Goal: Information Seeking & Learning: Learn about a topic

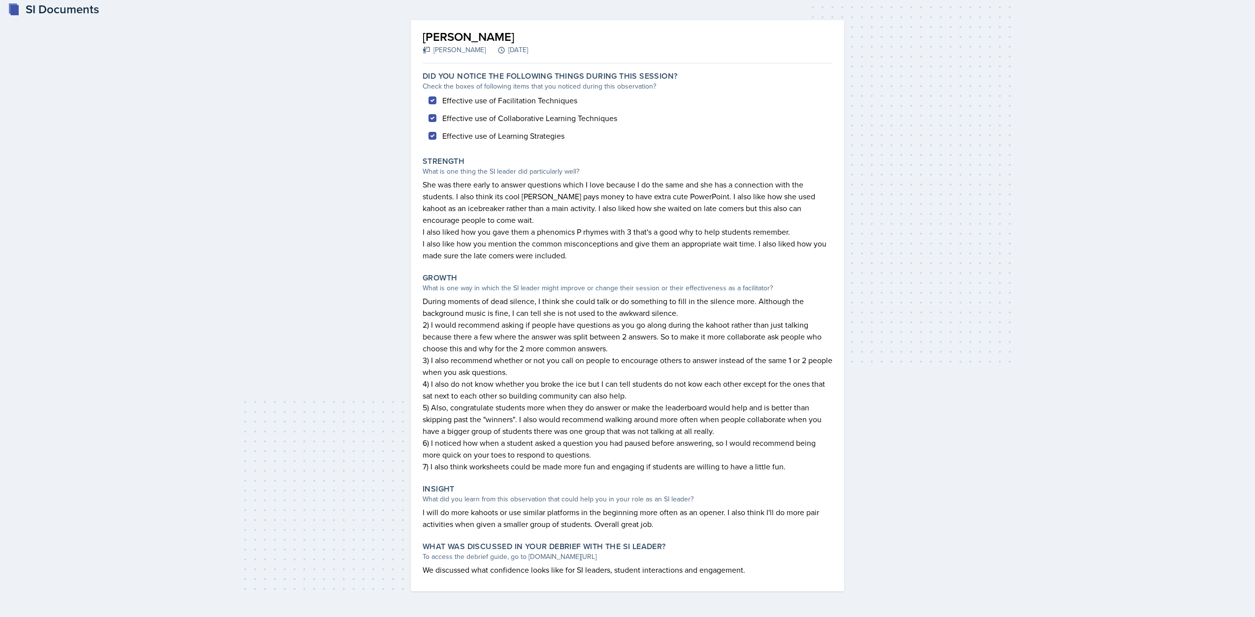
scroll to position [9, 0]
drag, startPoint x: 589, startPoint y: 455, endPoint x: 410, endPoint y: 444, distance: 179.6
click at [411, 444] on div "[PERSON_NAME] [PERSON_NAME] [DATE] Autosaving Did you notice the following thin…" at bounding box center [627, 304] width 433 height 572
click at [747, 254] on p "I also like how you mention the common misconceptions and give them an appropri…" at bounding box center [627, 249] width 410 height 24
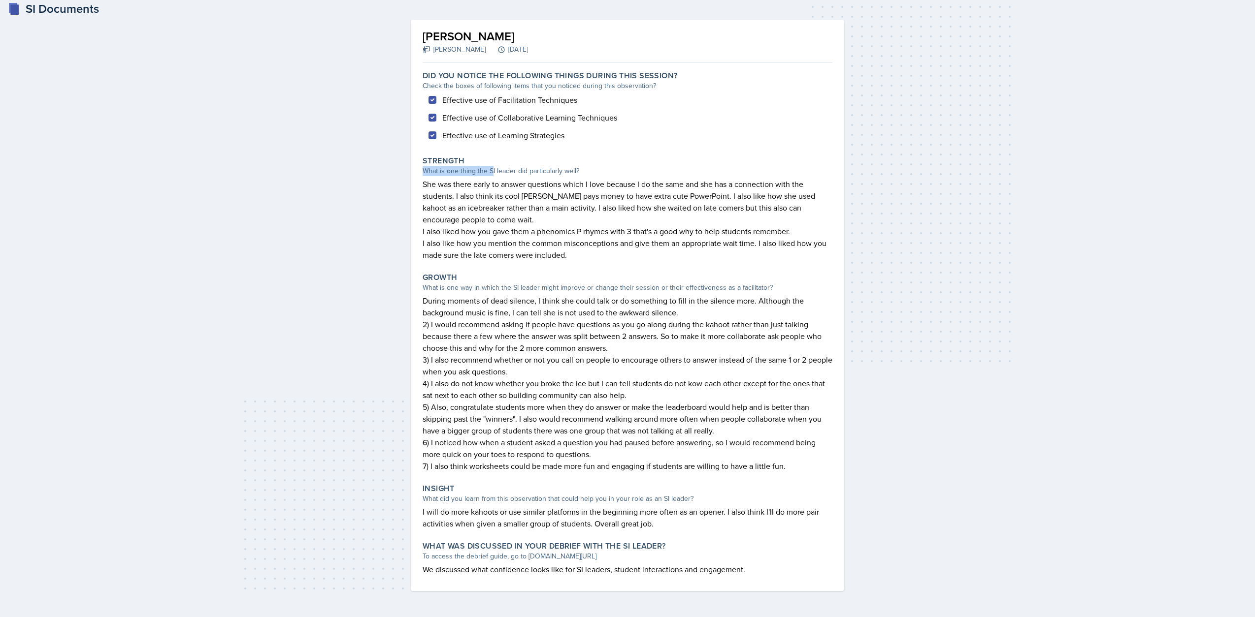
drag, startPoint x: 425, startPoint y: 172, endPoint x: 493, endPoint y: 172, distance: 68.0
click at [493, 172] on div "What is one thing the SI leader did particularly well?" at bounding box center [627, 171] width 410 height 10
drag, startPoint x: 475, startPoint y: 289, endPoint x: 503, endPoint y: 290, distance: 28.6
click at [503, 290] on div "What is one way in which the SI leader might improve or change their session or…" at bounding box center [627, 288] width 410 height 10
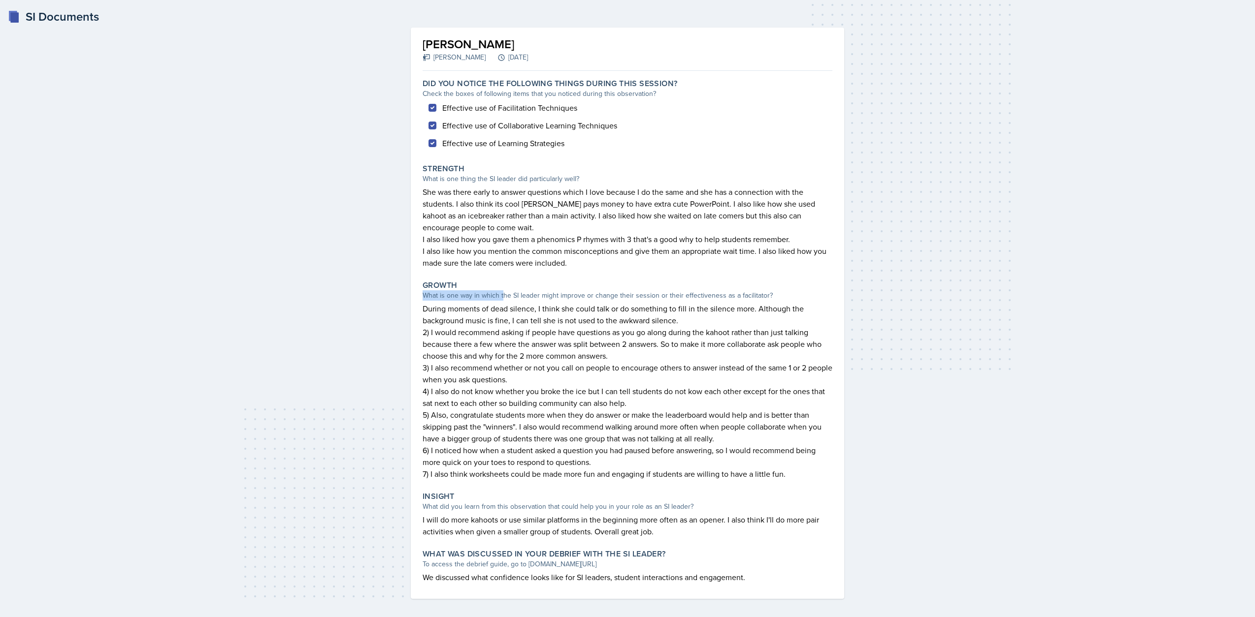
scroll to position [9, 0]
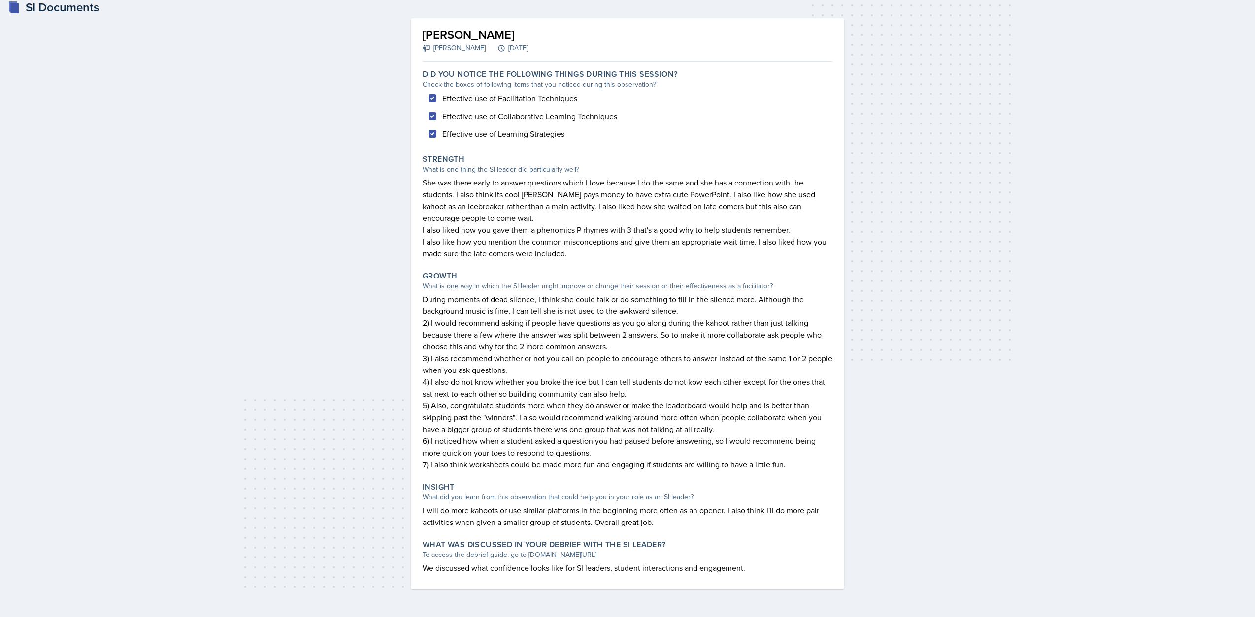
click at [711, 365] on p "3) I also recommend whether or not you call on people to encourage others to an…" at bounding box center [627, 365] width 410 height 24
drag, startPoint x: 424, startPoint y: 33, endPoint x: 475, endPoint y: 58, distance: 55.7
click at [475, 58] on div "[PERSON_NAME] [PERSON_NAME] [DATE] Autosaving" at bounding box center [627, 40] width 410 height 43
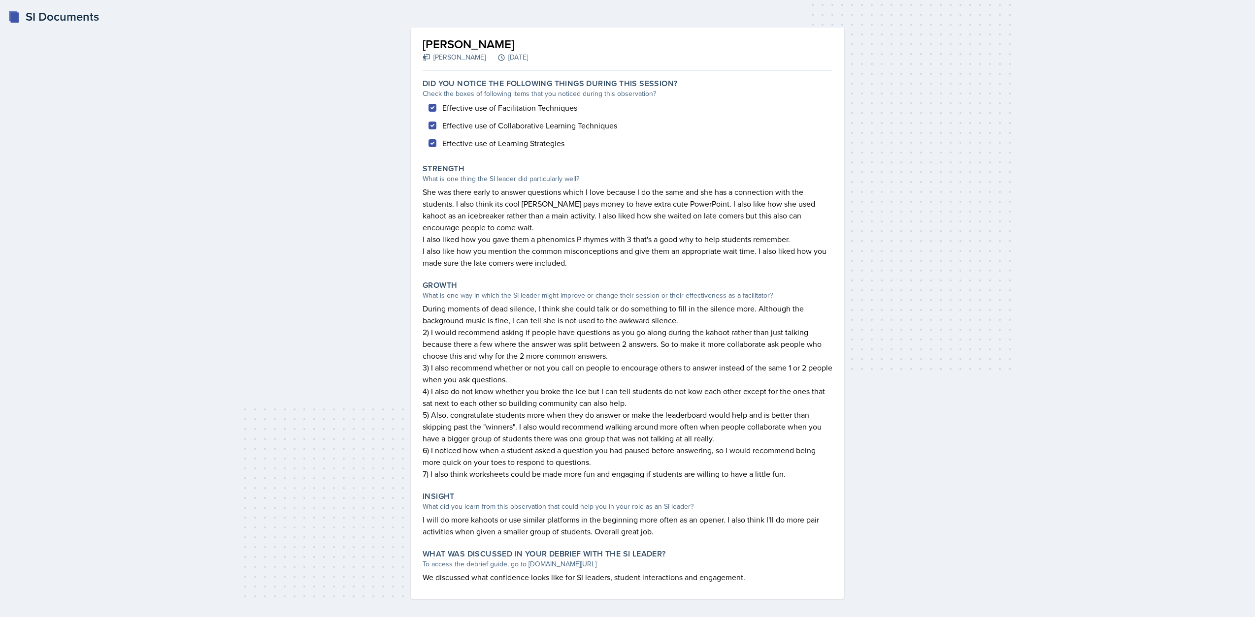
click at [742, 97] on div "Check the boxes of following items that you noticed during this observation?" at bounding box center [627, 94] width 410 height 10
